Goal: Task Accomplishment & Management: Manage account settings

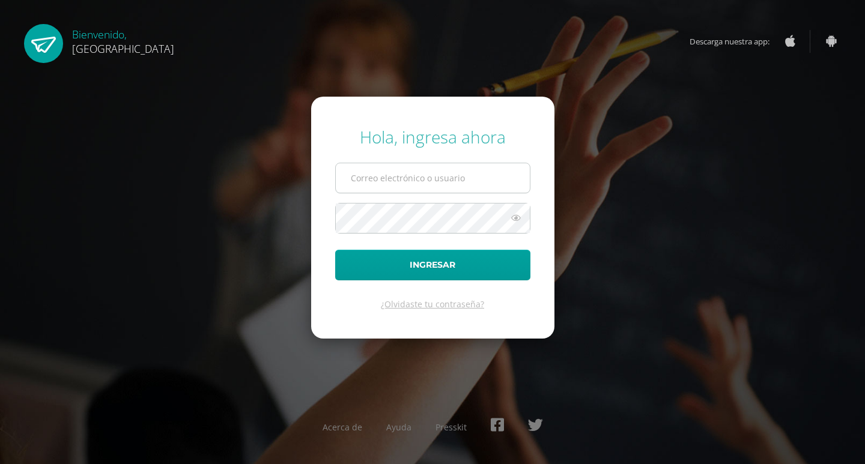
drag, startPoint x: 369, startPoint y: 166, endPoint x: 378, endPoint y: 172, distance: 11.2
click at [369, 166] on input "text" at bounding box center [433, 177] width 194 height 29
type input "[PERSON_NAME][EMAIL_ADDRESS][DOMAIN_NAME]"
click at [335, 250] on button "Ingresar" at bounding box center [432, 265] width 195 height 31
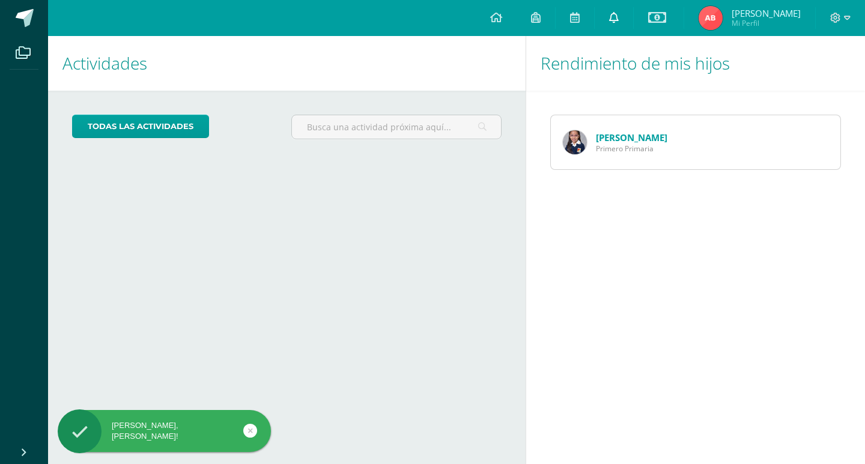
click at [614, 19] on icon at bounding box center [614, 17] width 10 height 11
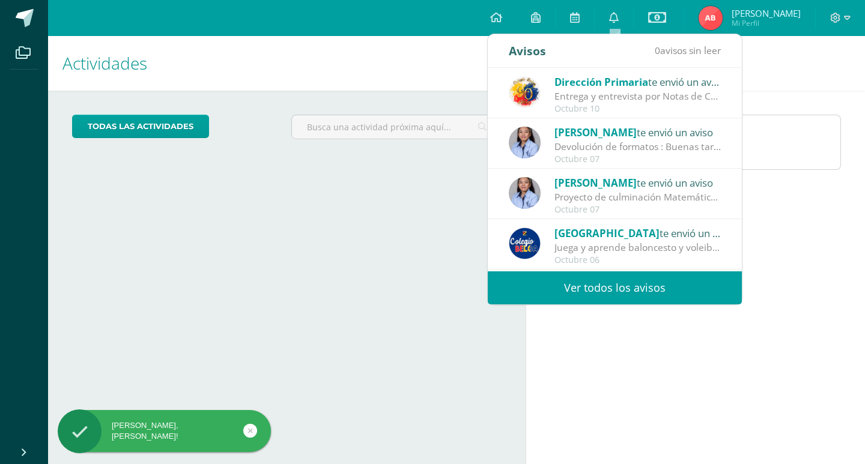
click at [665, 99] on div "Entrega y entrevista por Notas de Cuarta Unidad: Estimados Padres de Familia: R…" at bounding box center [637, 97] width 167 height 14
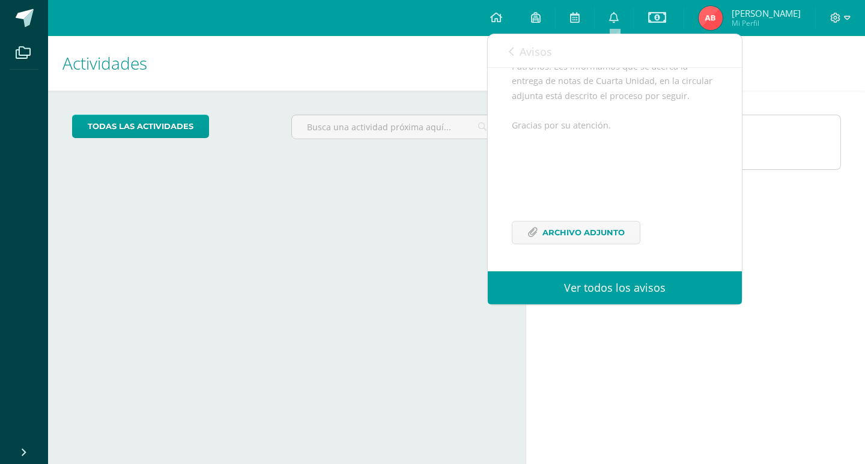
scroll to position [219, 0]
click at [612, 230] on span "Archivo Adjunto" at bounding box center [583, 233] width 82 height 22
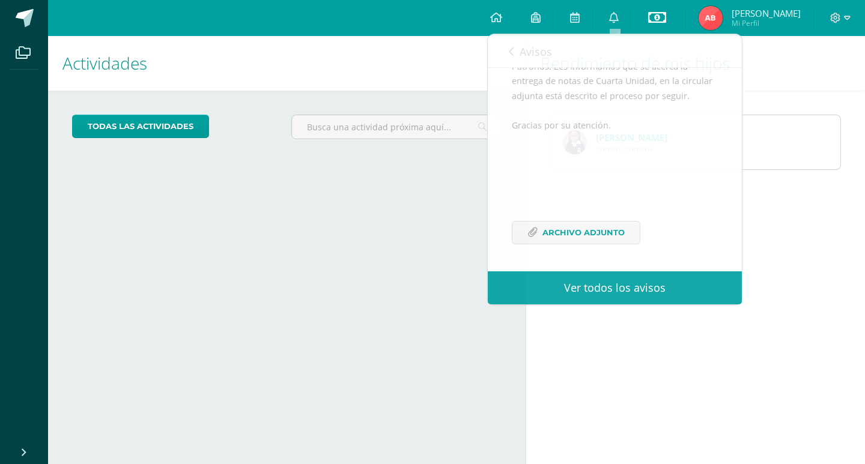
click at [655, 10] on icon at bounding box center [657, 17] width 18 height 14
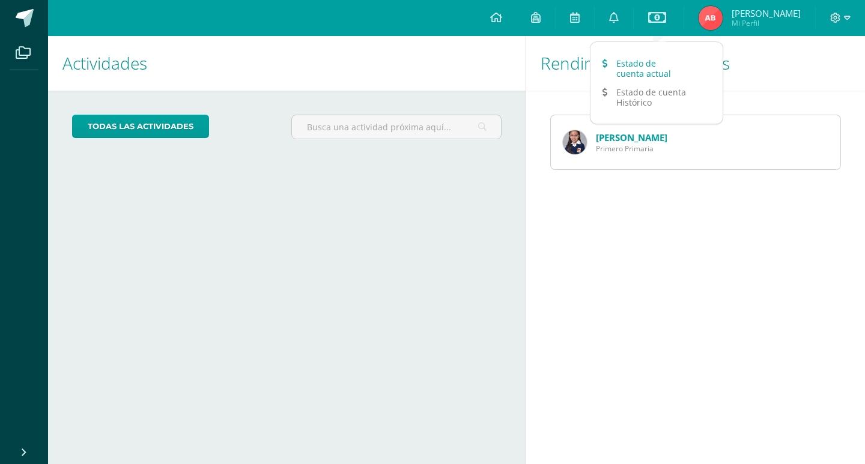
click at [645, 56] on link "Estado de cuenta actual" at bounding box center [657, 68] width 132 height 29
click at [846, 15] on icon at bounding box center [847, 18] width 7 height 11
click at [802, 80] on span "Cerrar sesión" at bounding box center [810, 81] width 54 height 11
